Goal: Obtain resource: Obtain resource

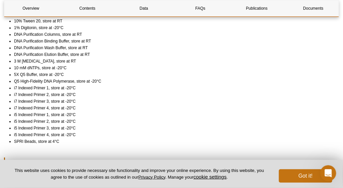
scroll to position [559, 0]
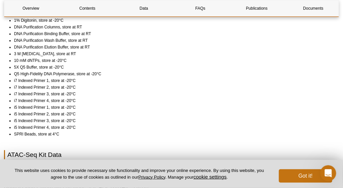
click at [36, 81] on li "i7 Indexed Primer 1, store at -20°C" at bounding box center [173, 80] width 319 height 7
click at [14, 91] on li "i7 Indexed Primer 3, store at -20°C" at bounding box center [173, 94] width 319 height 7
click at [143, 85] on li "i7 Indexed Primer 2, store at -20°C" at bounding box center [173, 87] width 319 height 7
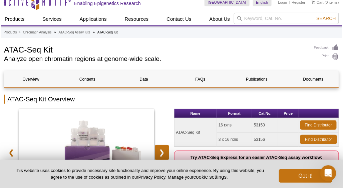
scroll to position [0, 0]
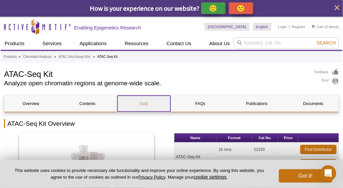
click at [147, 103] on link "Data" at bounding box center [144, 104] width 53 height 16
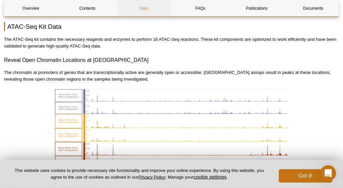
scroll to position [687, 0]
click at [316, 7] on link "Documents" at bounding box center [313, 8] width 53 height 16
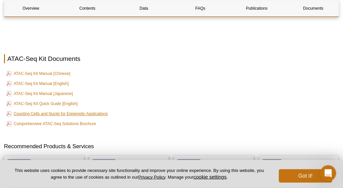
scroll to position [1759, 0]
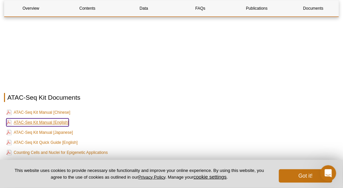
click at [41, 118] on link "ATAC-Seq Kit Manual [English]" at bounding box center [37, 122] width 62 height 8
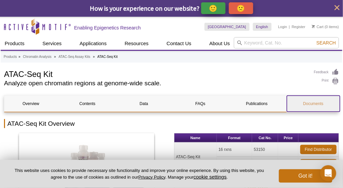
click at [312, 99] on link "Documents" at bounding box center [313, 104] width 53 height 16
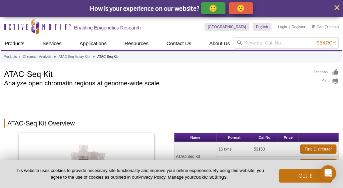
scroll to position [1770, 0]
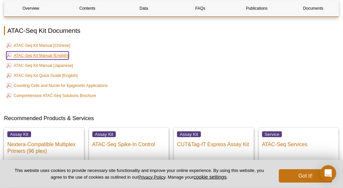
click at [44, 51] on link "ATAC-Seq Kit Manual [English]" at bounding box center [37, 55] width 62 height 8
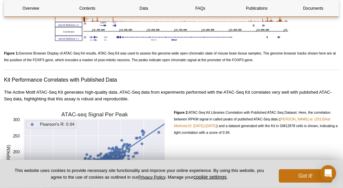
scroll to position [869, 0]
